Goal: Task Accomplishment & Management: Manage account settings

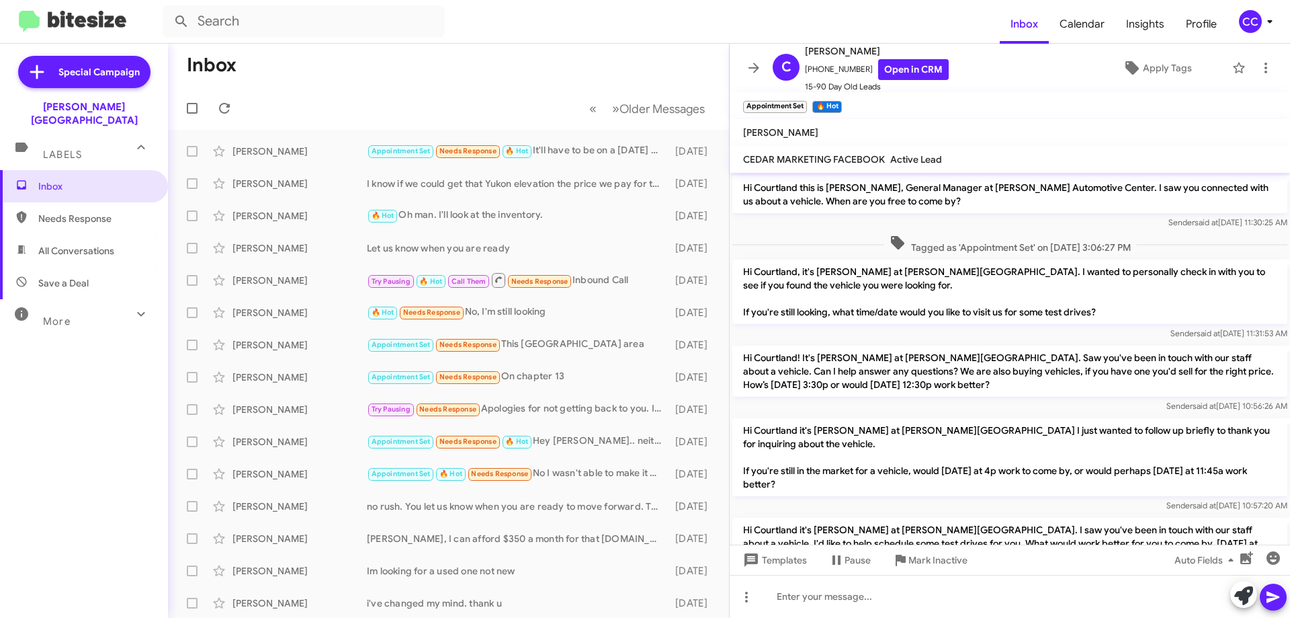
scroll to position [161, 0]
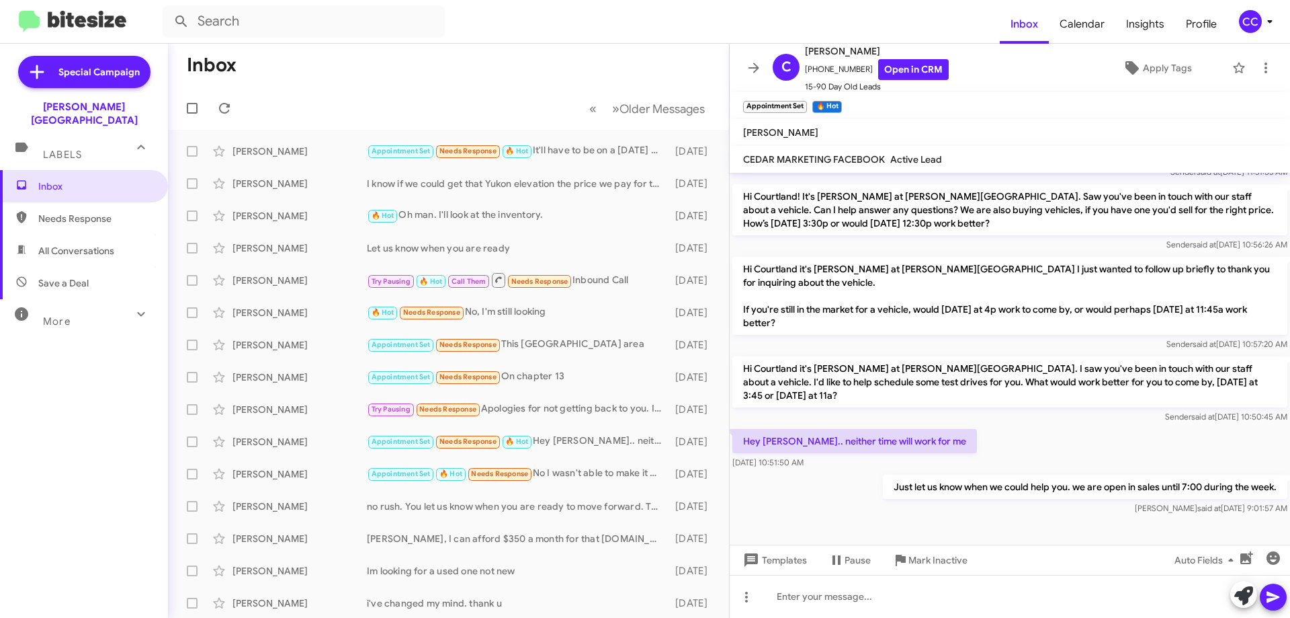
click at [63, 245] on span "All Conversations" at bounding box center [84, 251] width 168 height 32
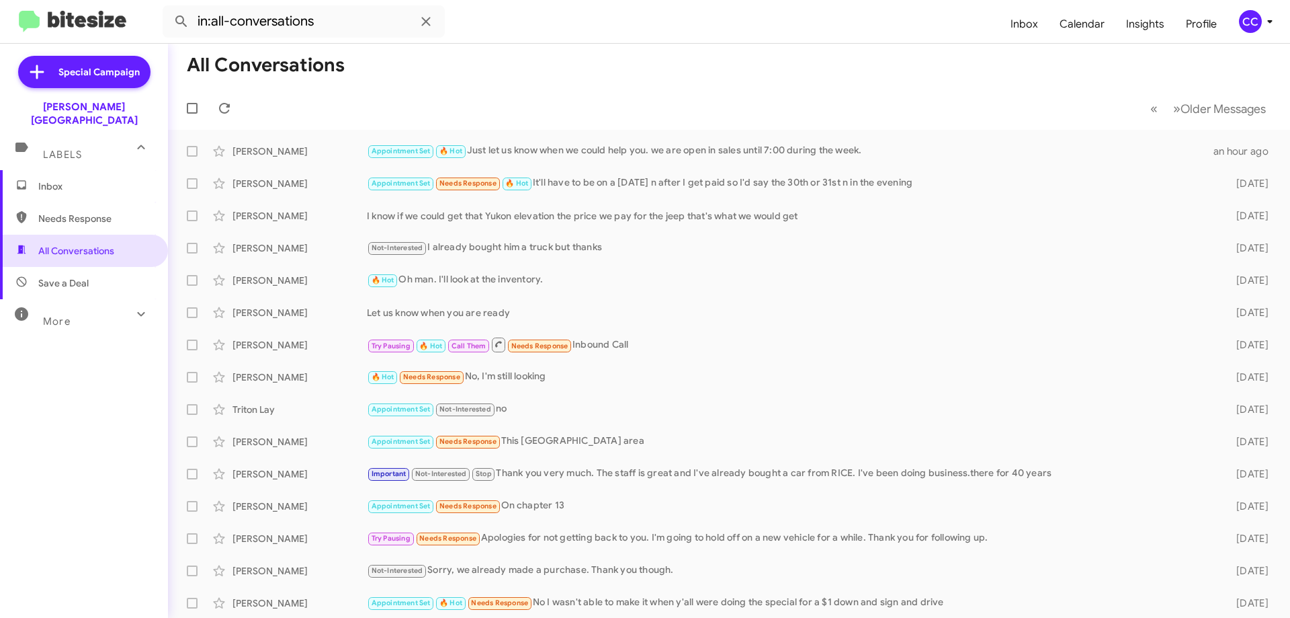
click at [92, 212] on span "Needs Response" at bounding box center [95, 218] width 114 height 13
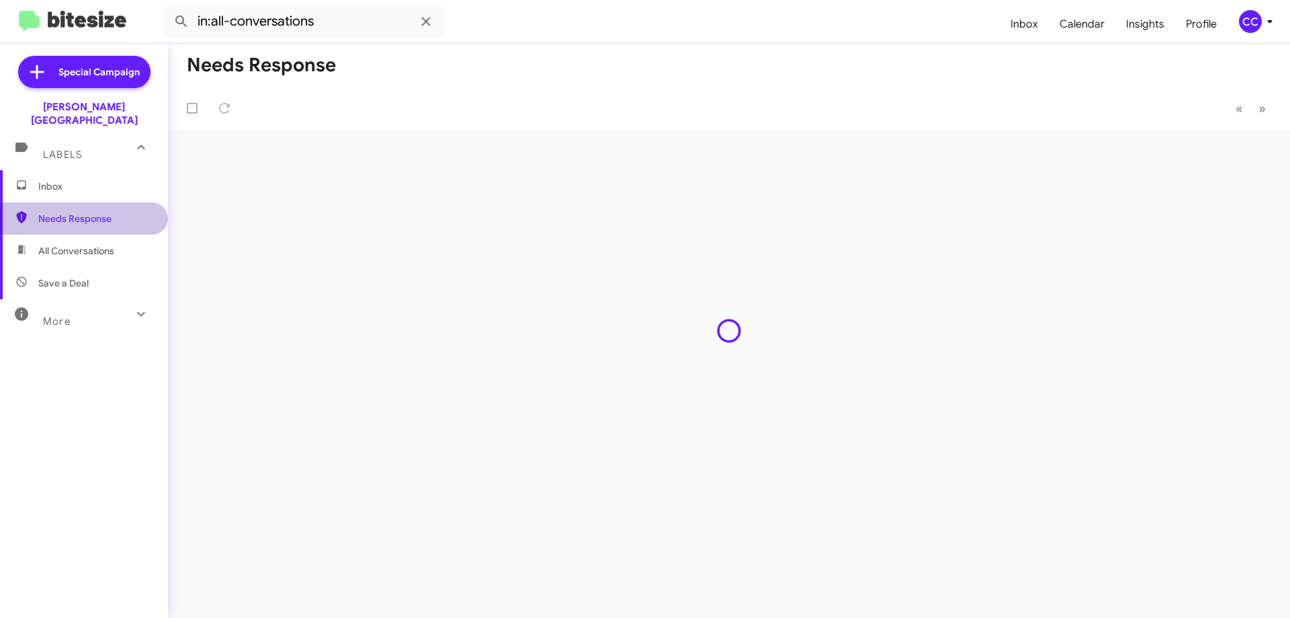
type input "in:needs-response"
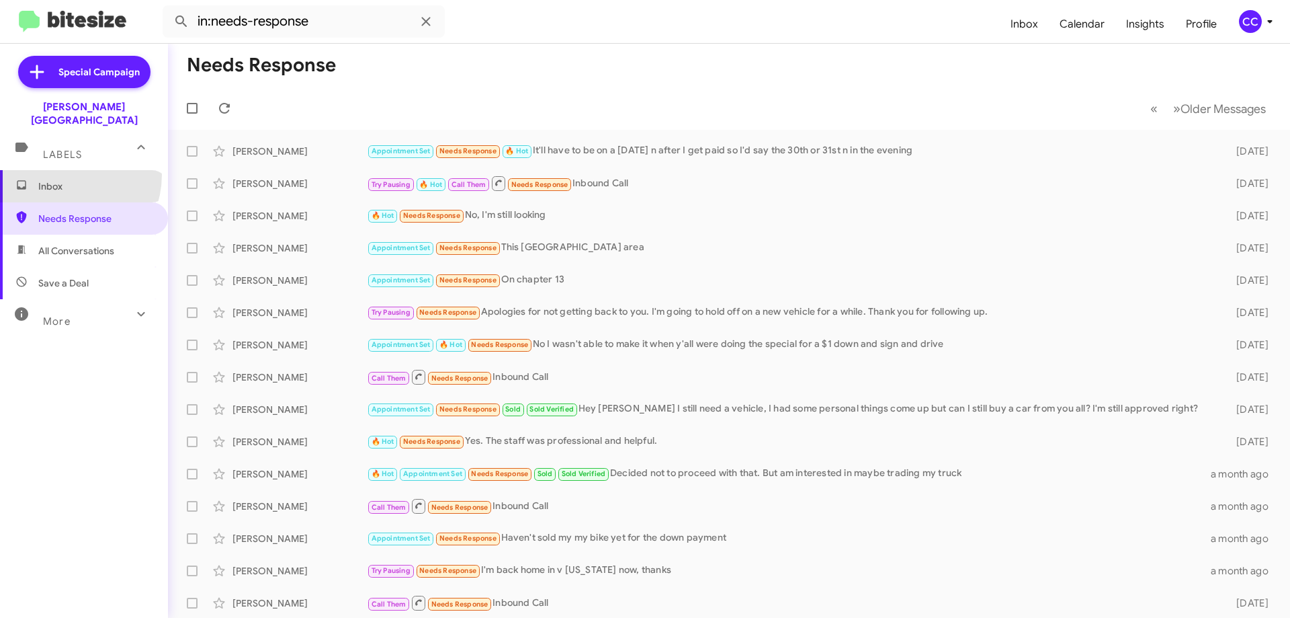
click at [57, 170] on span "Inbox" at bounding box center [84, 186] width 168 height 32
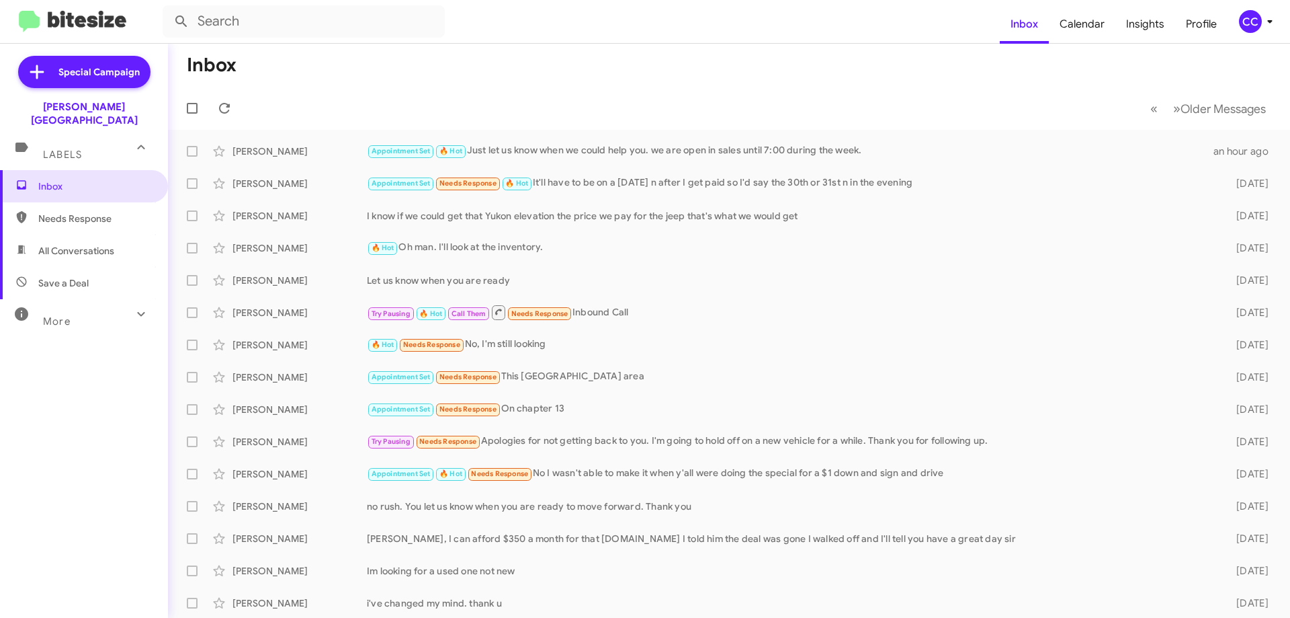
click at [91, 212] on span "Needs Response" at bounding box center [95, 218] width 114 height 13
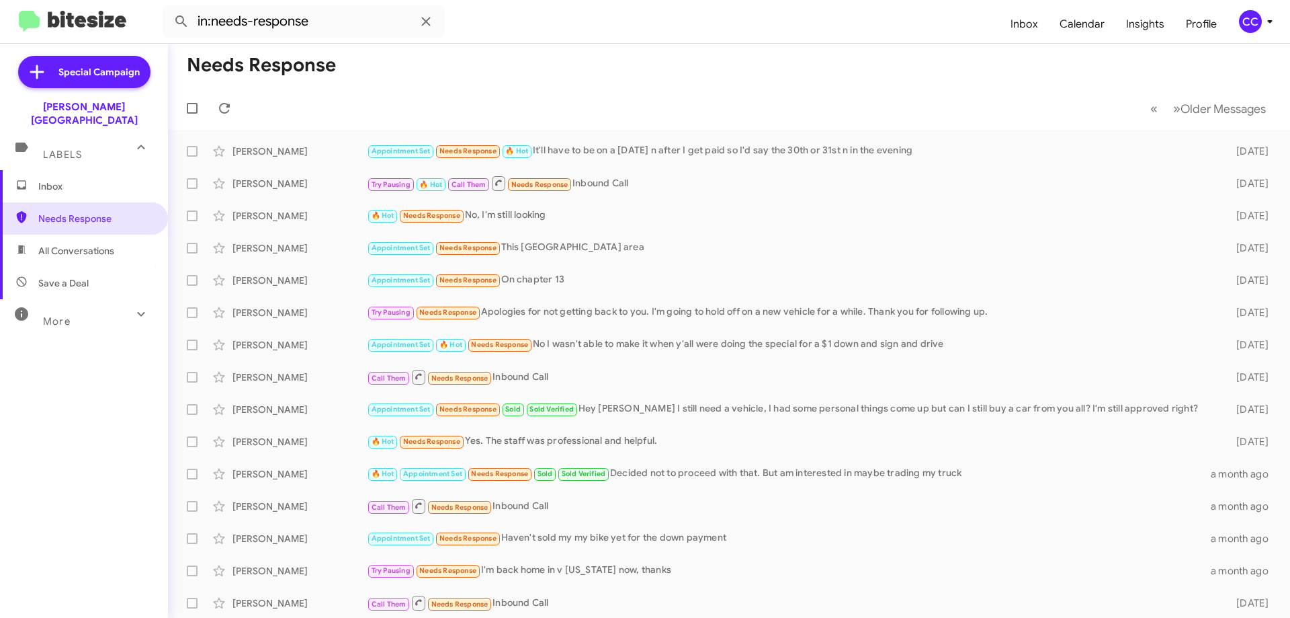
click at [82, 244] on span "All Conversations" at bounding box center [76, 250] width 76 height 13
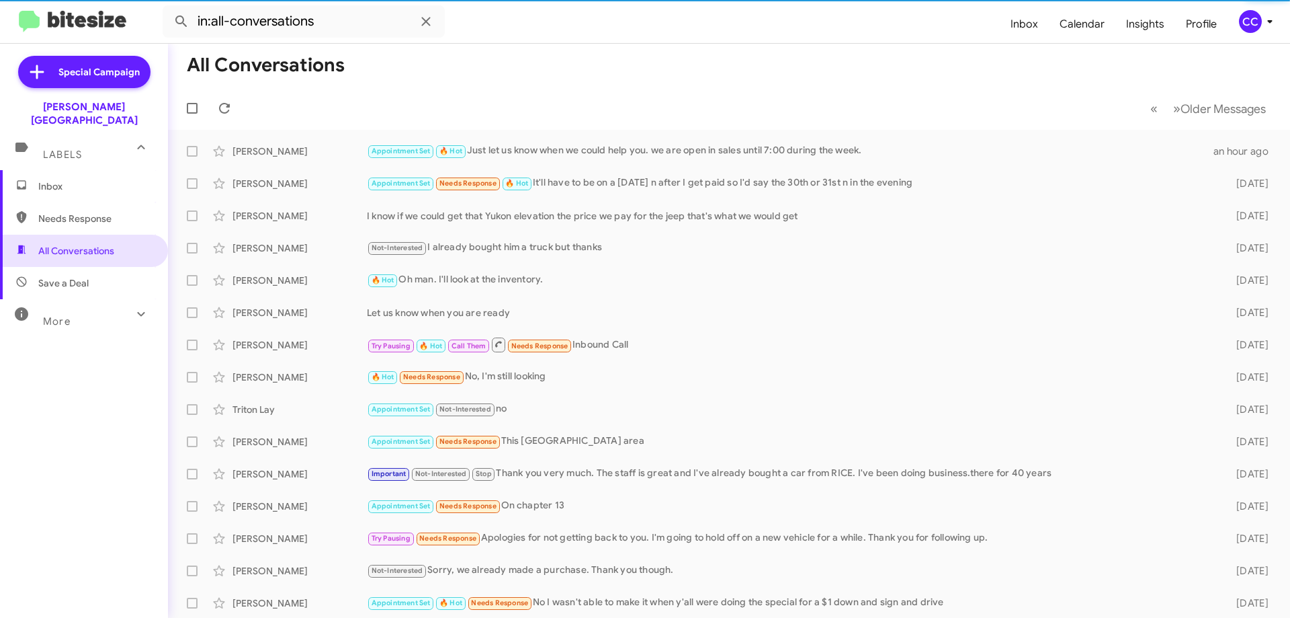
click at [82, 267] on span "Save a Deal" at bounding box center [84, 283] width 168 height 32
type input "in:not-interested"
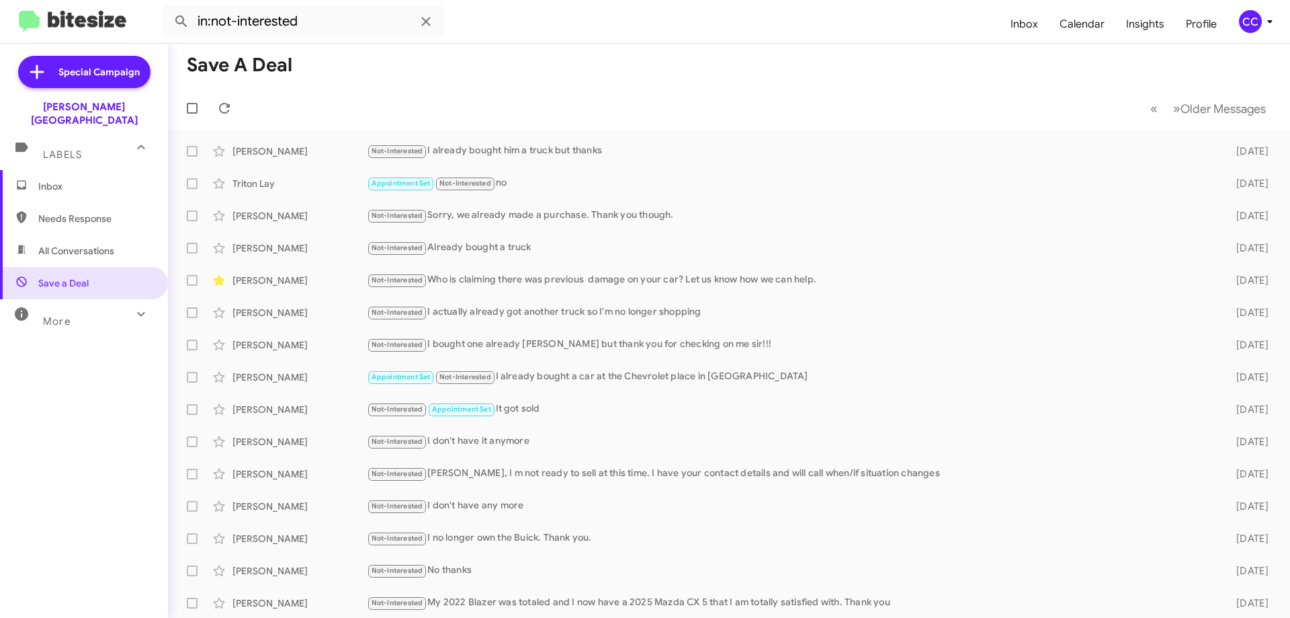
click at [54, 179] on span "Inbox" at bounding box center [95, 185] width 114 height 13
